Goal: Communication & Community: Answer question/provide support

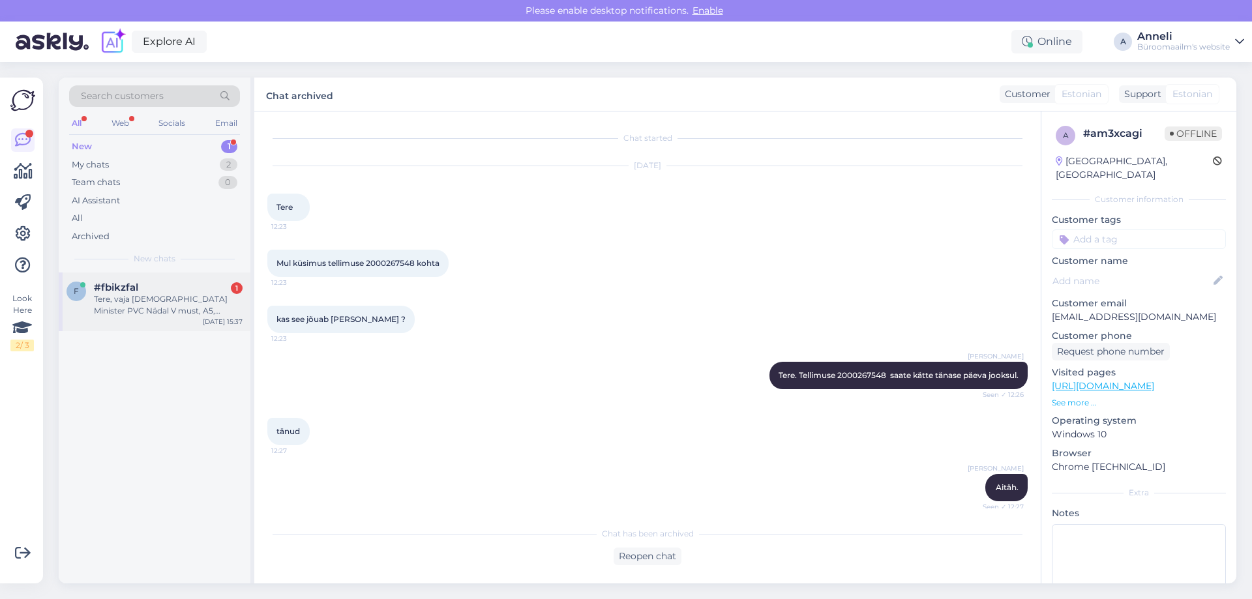
scroll to position [507, 0]
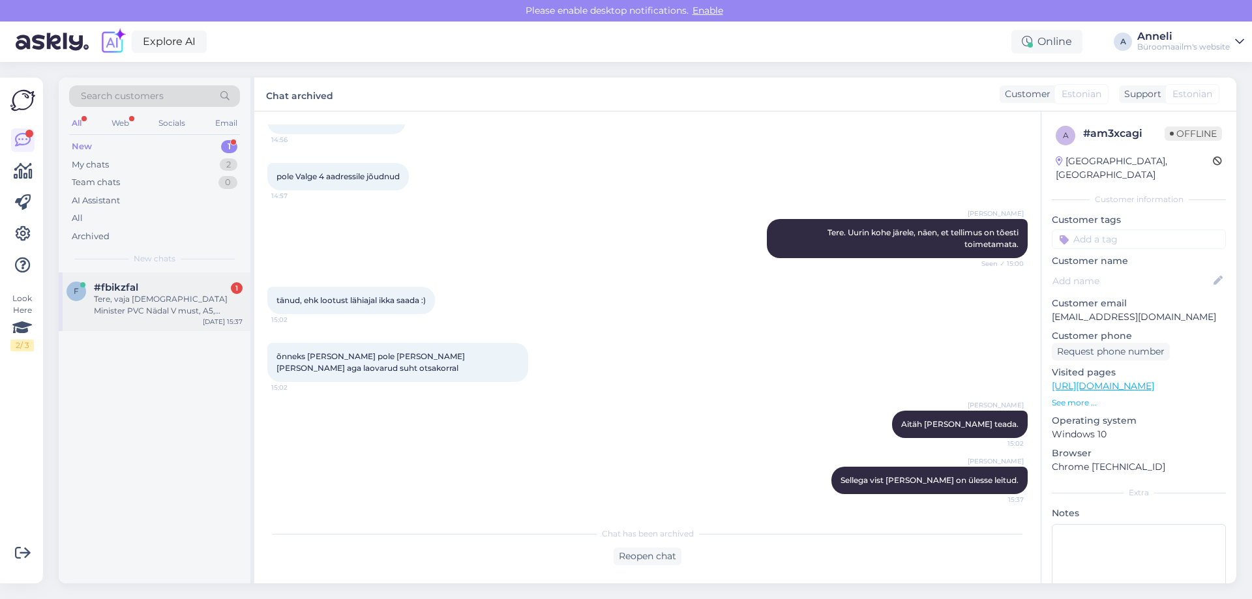
click at [192, 294] on div "Tere, vaja [DEMOGRAPHIC_DATA] Minister PVC Nädal V must, A5, spiraalköide, PVC …" at bounding box center [168, 304] width 149 height 23
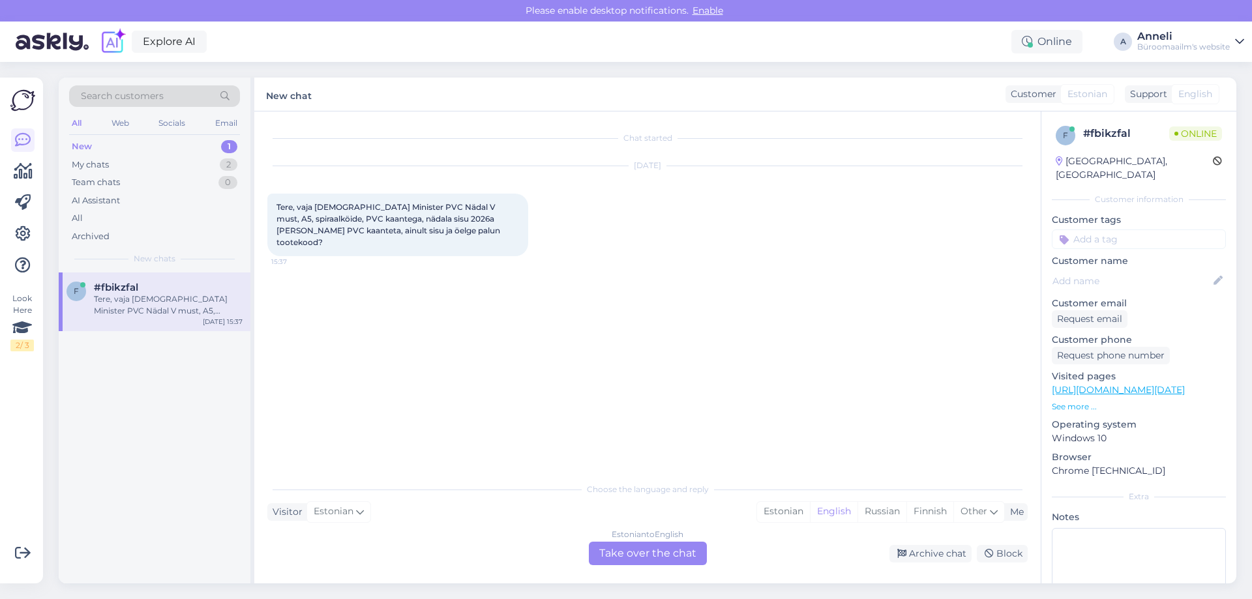
click at [489, 265] on div "Chat started [DATE] Tere, vaja [DEMOGRAPHIC_DATA] Minister PVC Nädal V must, A5…" at bounding box center [653, 295] width 772 height 340
click at [420, 229] on span "Tere, vaja [DEMOGRAPHIC_DATA] Minister PVC Nädal V must, A5, spiraalköide, PVC …" at bounding box center [389, 224] width 226 height 45
drag, startPoint x: 315, startPoint y: 205, endPoint x: 497, endPoint y: 215, distance: 182.2
click at [497, 215] on span "Tere, vaja [DEMOGRAPHIC_DATA] Minister PVC Nädal V must, A5, spiraalköide, PVC …" at bounding box center [389, 224] width 226 height 45
click at [625, 267] on div "Chat started [DATE] Tere, vaja [DEMOGRAPHIC_DATA] Minister PVC Nädal V must, A5…" at bounding box center [653, 295] width 772 height 340
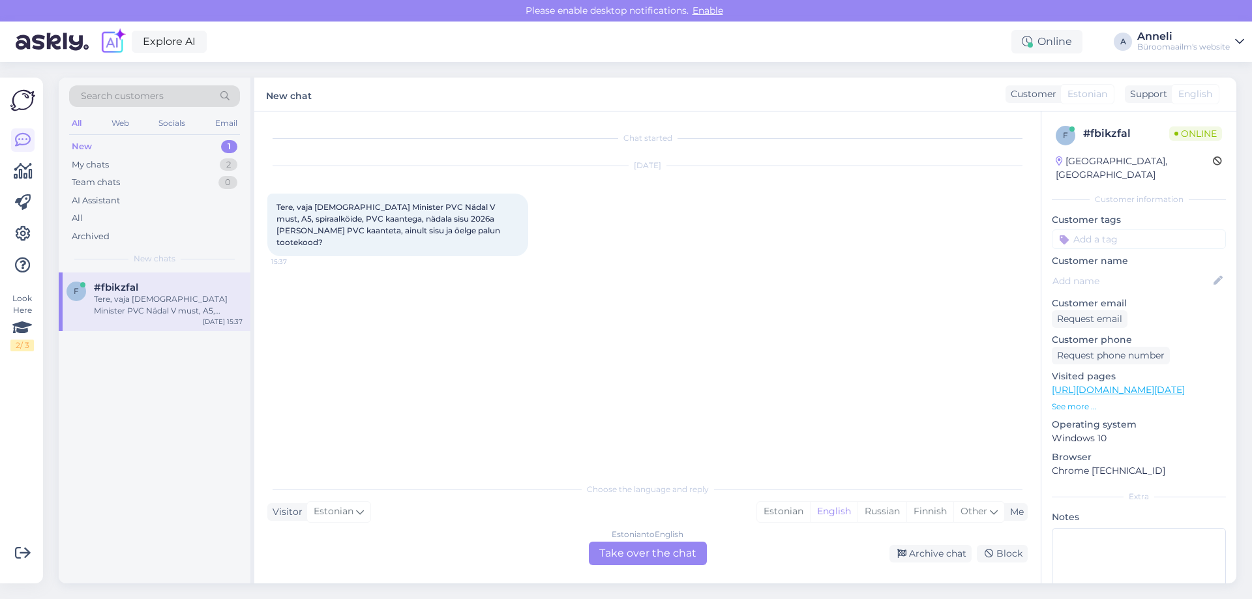
click at [610, 308] on div "Chat started [DATE] Tere, vaja [DEMOGRAPHIC_DATA] Minister PVC Nädal V must, A5…" at bounding box center [653, 295] width 772 height 340
click at [432, 322] on div "Chat started [DATE] Tere, vaja [DEMOGRAPHIC_DATA] Minister PVC Nädal V must, A5…" at bounding box center [653, 295] width 772 height 340
click at [773, 512] on div "Estonian" at bounding box center [783, 512] width 53 height 20
click at [651, 555] on div "Estonian to Estonian Take over the chat" at bounding box center [648, 553] width 118 height 23
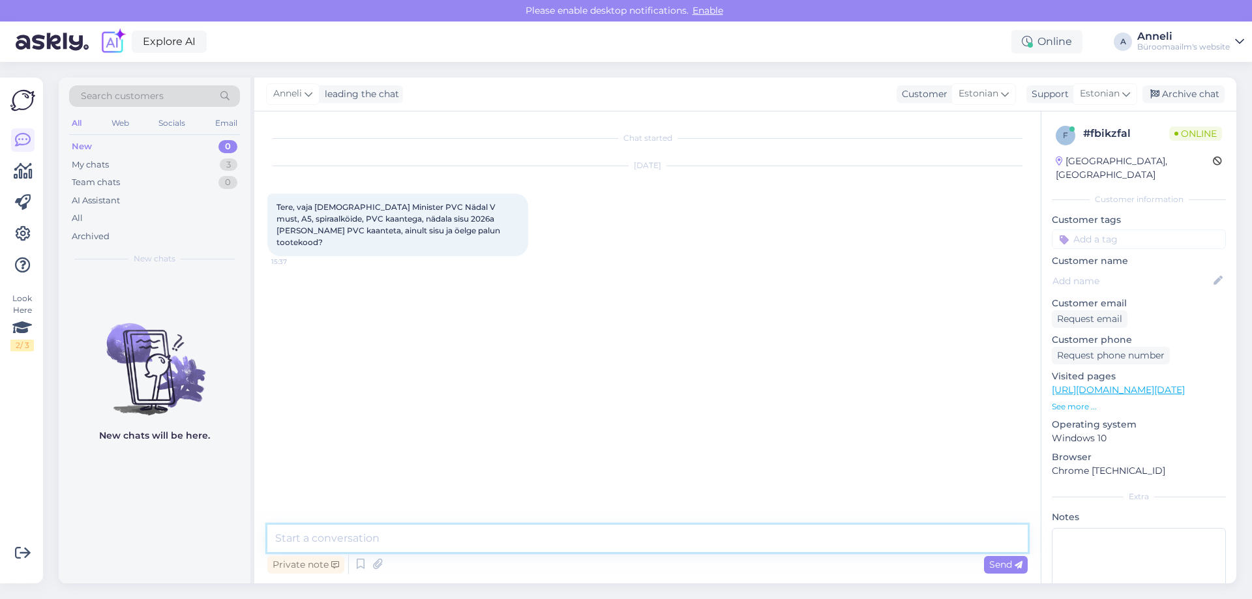
click at [510, 526] on textarea at bounding box center [647, 538] width 760 height 27
click at [559, 397] on div "Chat started [DATE] Tere, vaja [DEMOGRAPHIC_DATA] Minister PVC Nädal V must, A5…" at bounding box center [653, 319] width 772 height 389
click at [493, 540] on textarea at bounding box center [647, 538] width 760 height 27
type textarea "Tere"
type textarea "v"
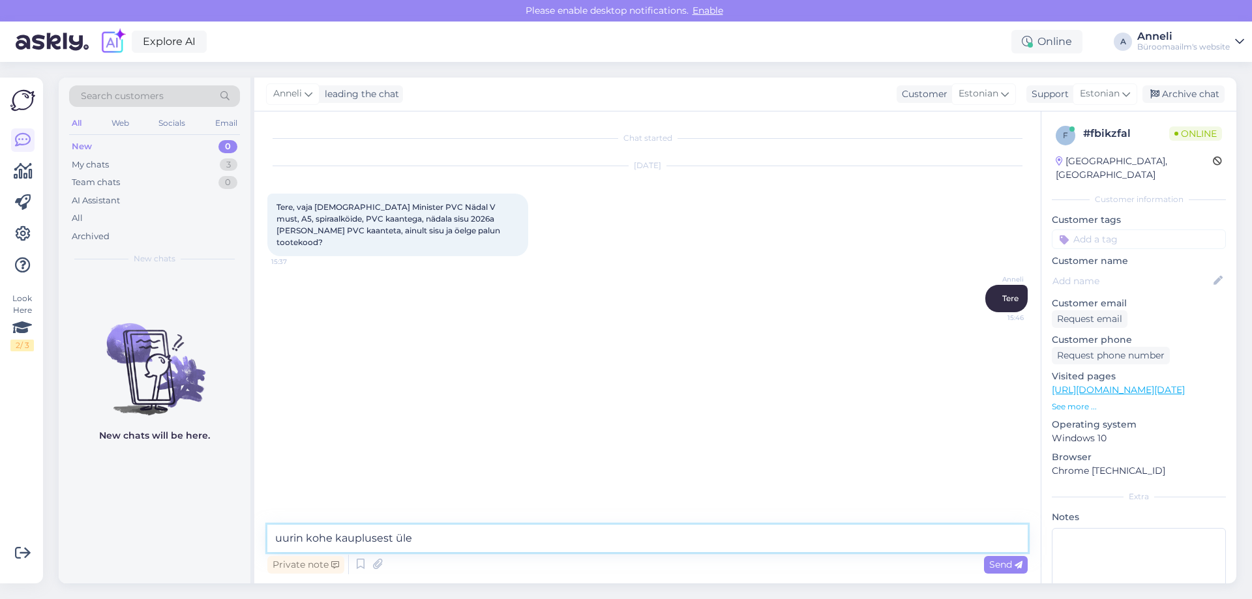
type textarea "uurin kohe kauplusest üle."
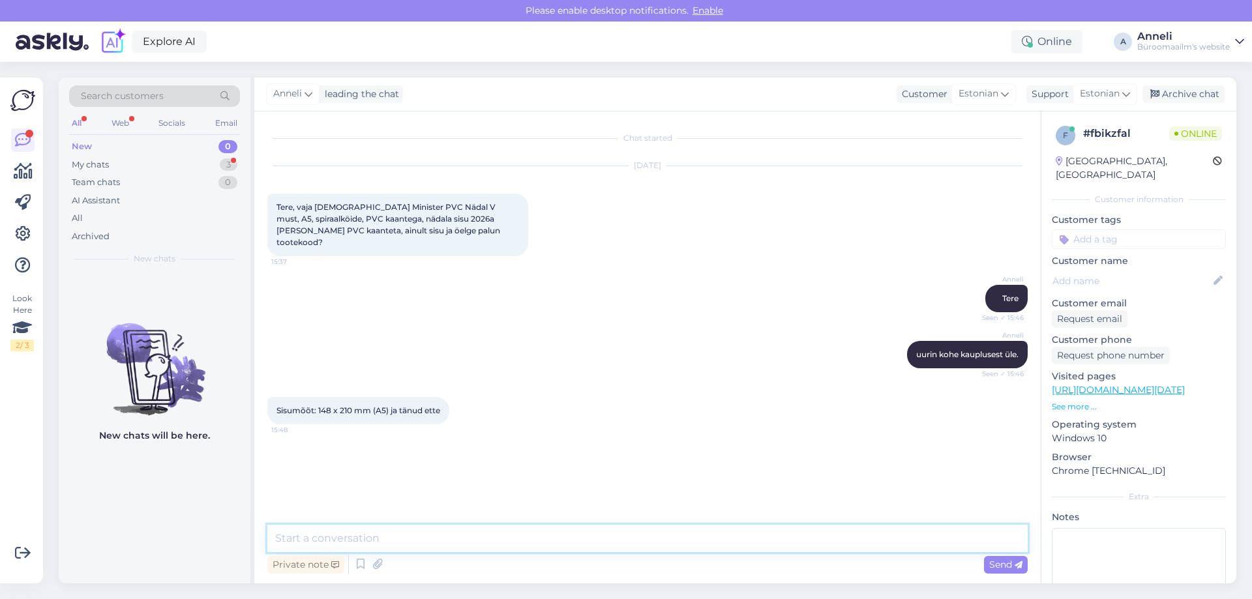
click at [357, 535] on textarea at bounding box center [647, 538] width 760 height 27
type textarea "meil on hetkel ainult kaupluses saadaval tootekood on K0019922, kahjuks ei ole …"
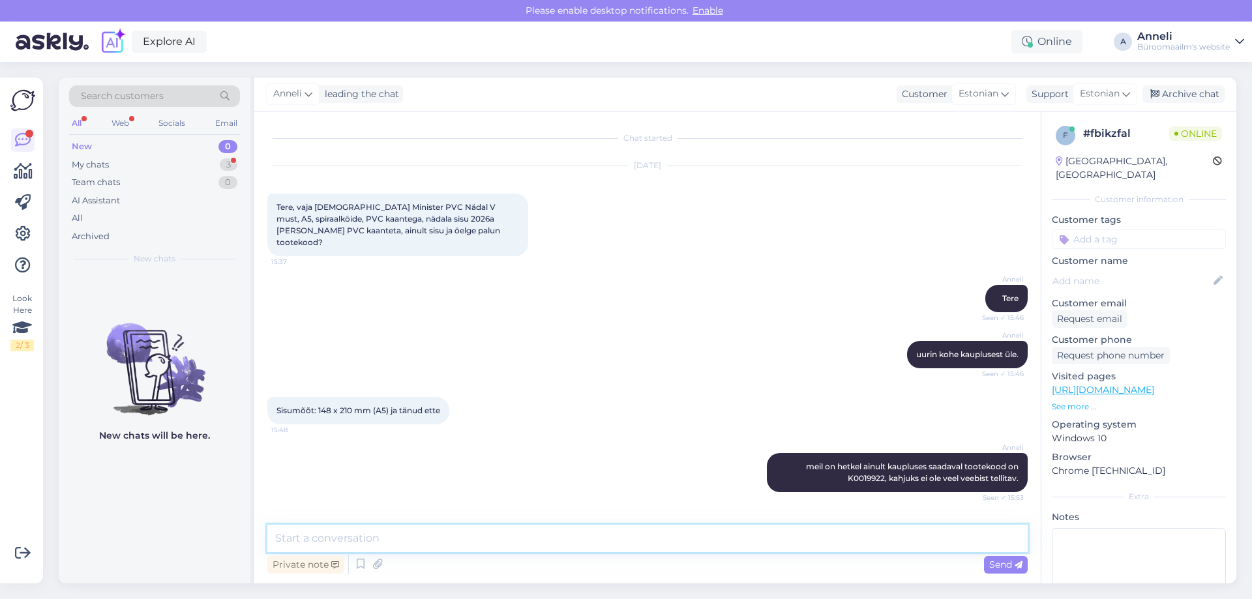
scroll to position [38, 0]
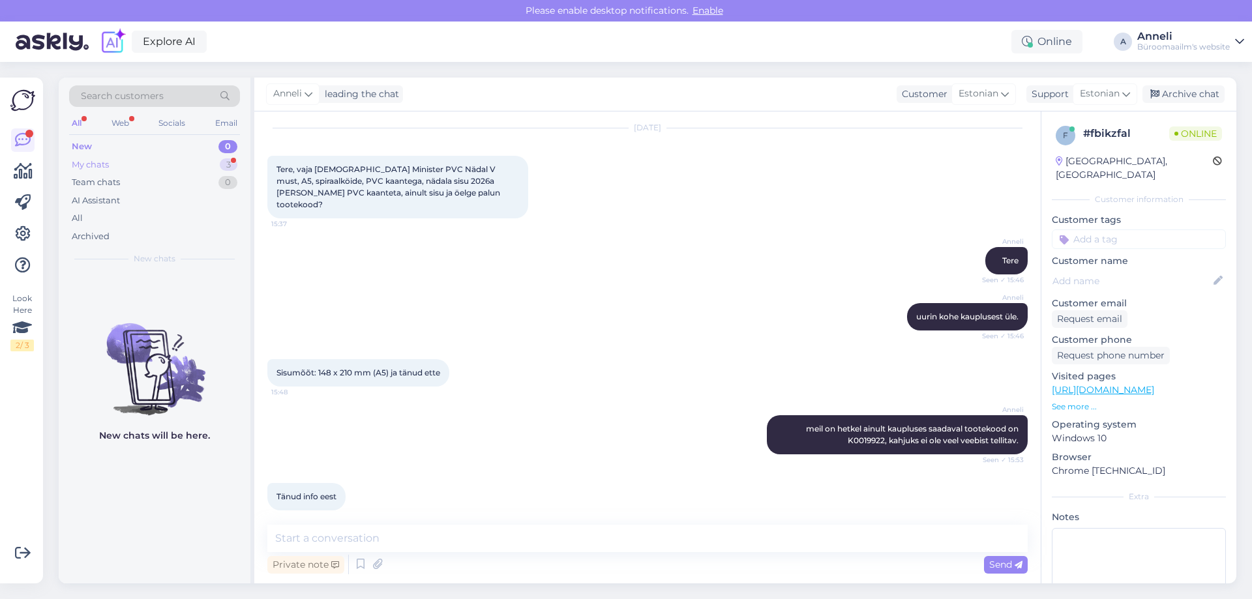
click at [203, 162] on div "My chats 3" at bounding box center [154, 165] width 171 height 18
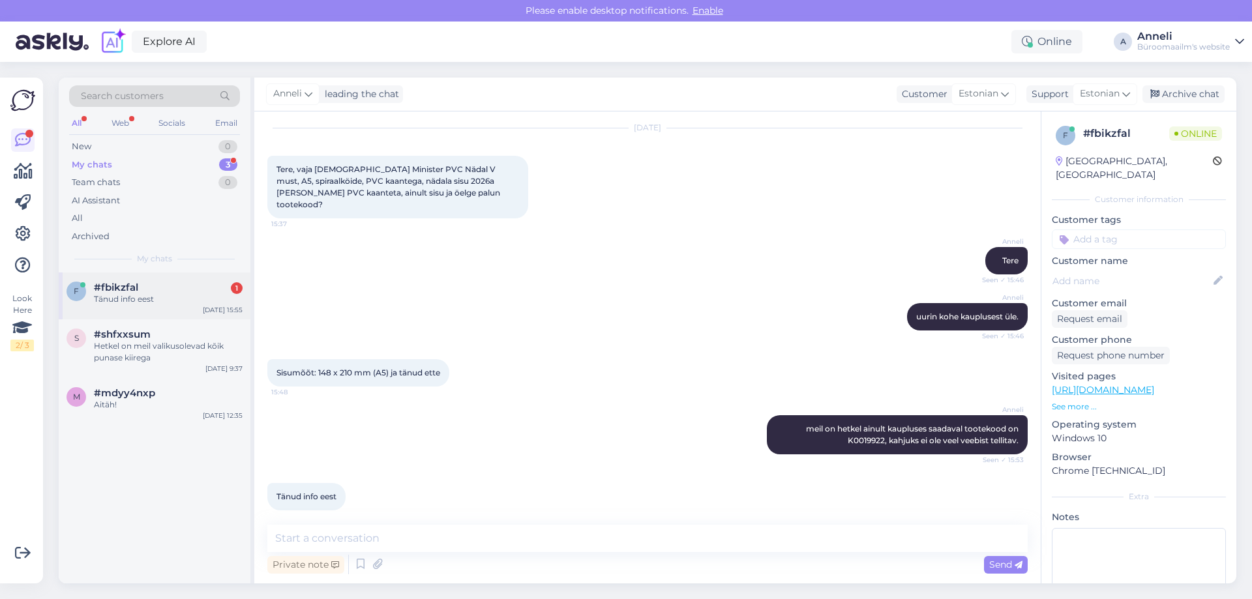
click at [192, 295] on div "Tänud info eest" at bounding box center [168, 299] width 149 height 12
click at [520, 295] on div "[PERSON_NAME] uurin kohe kauplusest üle. Seen ✓ 15:46" at bounding box center [647, 317] width 760 height 56
click at [561, 429] on div "[PERSON_NAME] on hetkel ainult kaupluses saadaval tootekood on K0019922, kahjuk…" at bounding box center [647, 435] width 760 height 68
click at [580, 417] on div "[PERSON_NAME] on hetkel ainult kaupluses saadaval tootekood on K0019922, kahjuk…" at bounding box center [647, 435] width 760 height 68
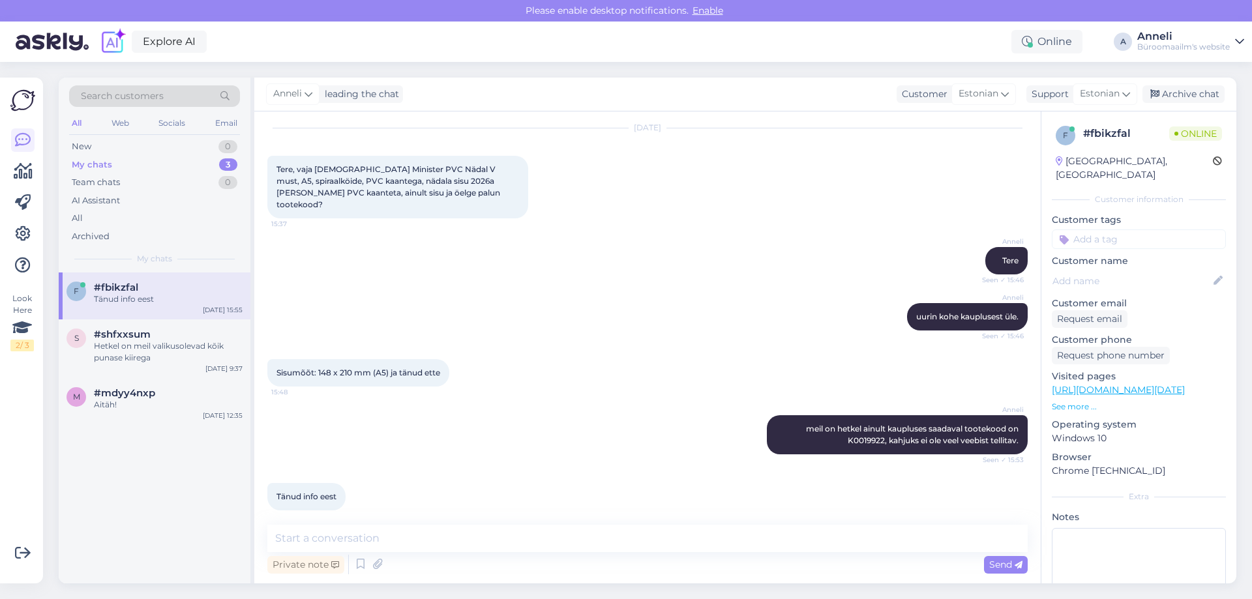
click at [648, 255] on div "Anneli Tere Seen ✓ 15:46" at bounding box center [647, 261] width 760 height 56
